Goal: Check status

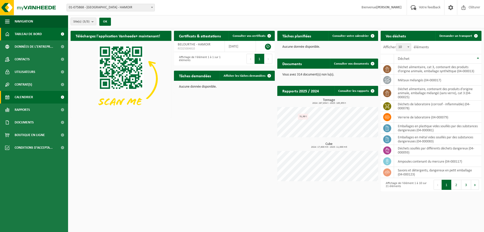
click at [16, 94] on span "Calendrier" at bounding box center [24, 97] width 18 height 13
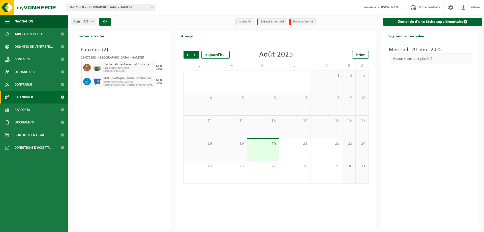
drag, startPoint x: 156, startPoint y: 80, endPoint x: 162, endPoint y: 85, distance: 7.7
click at [162, 85] on div "MER. 20/08" at bounding box center [160, 81] width 8 height 13
click at [159, 96] on div "En cours ( 2 ) 01-075868 - BELOURTHE - HAMOIR Déchet alimentaire, cat 3, conten…" at bounding box center [122, 135] width 98 height 188
drag, startPoint x: 104, startPoint y: 79, endPoint x: 163, endPoint y: 84, distance: 59.2
click at [163, 84] on div "PMC (plastique, métal, carton boisson) (industriel) Conteneur Roulant 1100l PMC…" at bounding box center [122, 81] width 83 height 13
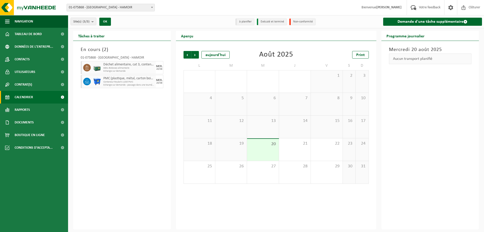
click at [165, 89] on div "En cours ( 2 ) 01-075868 - BELOURTHE - HAMOIR Déchet alimentaire, cat 3, conten…" at bounding box center [122, 135] width 98 height 188
drag, startPoint x: 104, startPoint y: 78, endPoint x: 164, endPoint y: 84, distance: 60.0
click at [163, 84] on div "PMC (plastique, métal, carton boisson) (industriel) Conteneur Roulant 1100l PMC…" at bounding box center [122, 81] width 83 height 13
click at [166, 85] on div "En cours ( 2 ) 01-075868 - BELOURTHE - HAMOIR Déchet alimentaire, cat 3, conten…" at bounding box center [122, 135] width 98 height 188
click at [36, 106] on link "Rapports" at bounding box center [34, 109] width 68 height 13
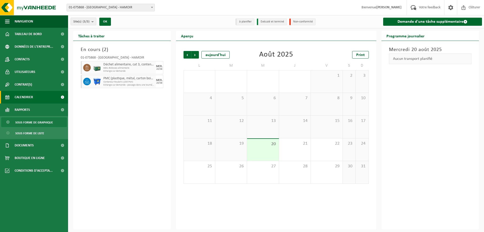
click at [35, 124] on span "Sous forme de graphique" at bounding box center [34, 122] width 38 height 10
